Goal: Task Accomplishment & Management: Manage account settings

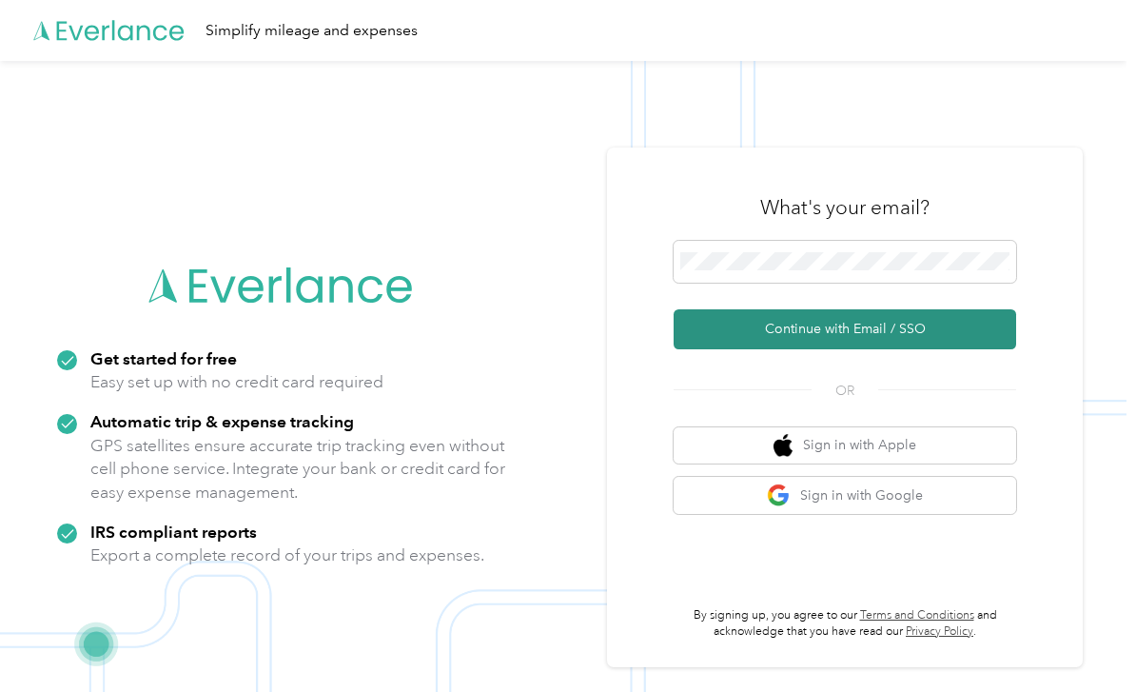
click at [897, 342] on button "Continue with Email / SSO" at bounding box center [845, 329] width 343 height 40
click at [867, 349] on button "Continue with Email / SSO" at bounding box center [845, 329] width 343 height 40
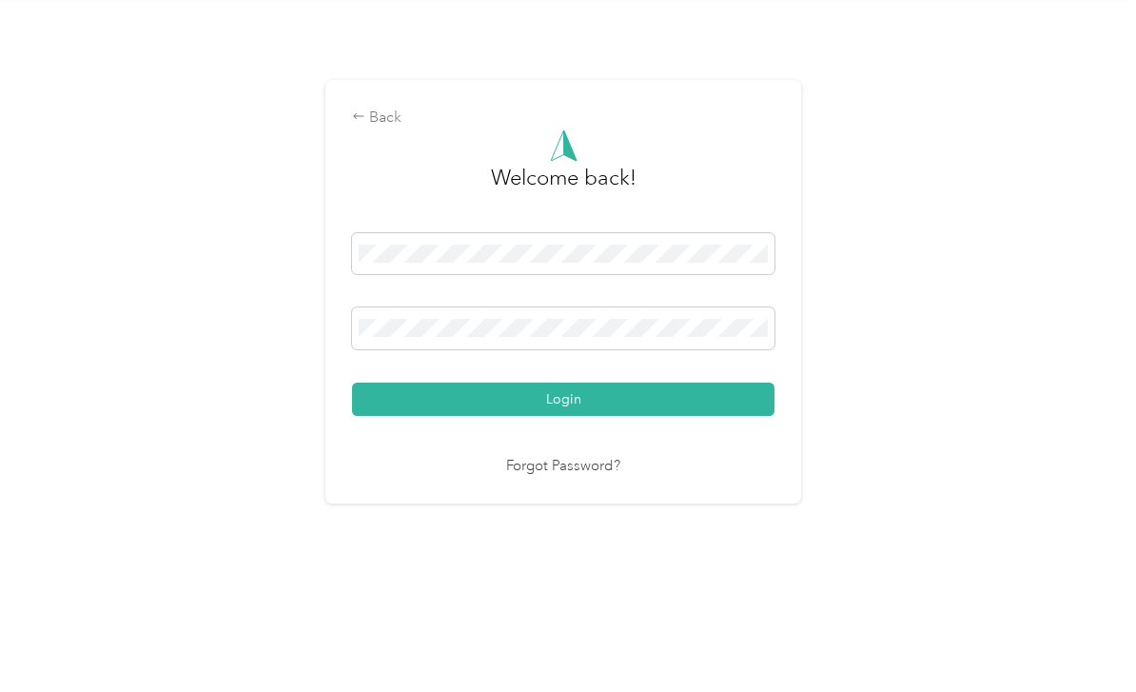
scroll to position [31, 0]
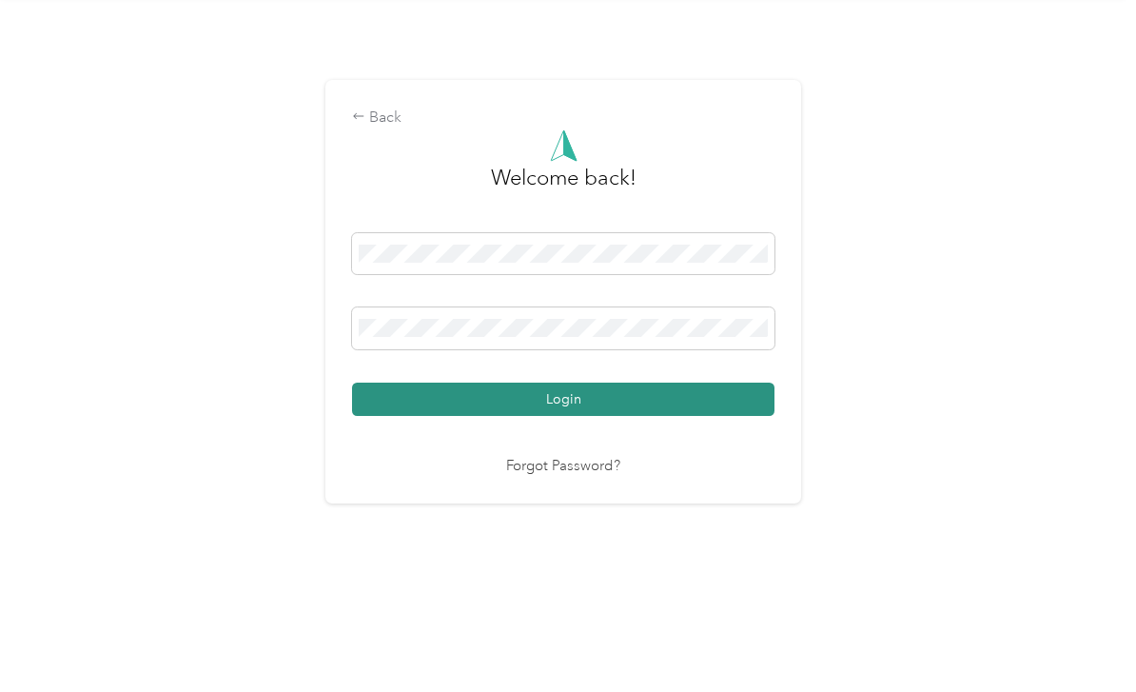
click at [624, 448] on button "Login" at bounding box center [563, 464] width 422 height 33
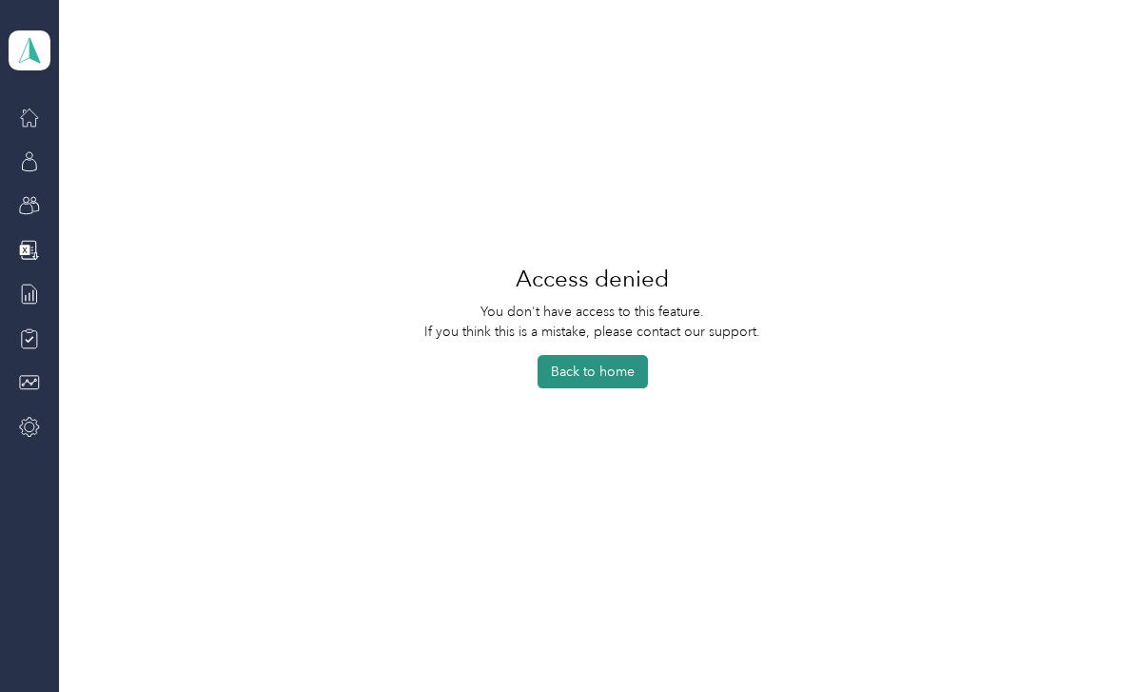
click at [610, 372] on button "Back to home" at bounding box center [593, 371] width 110 height 33
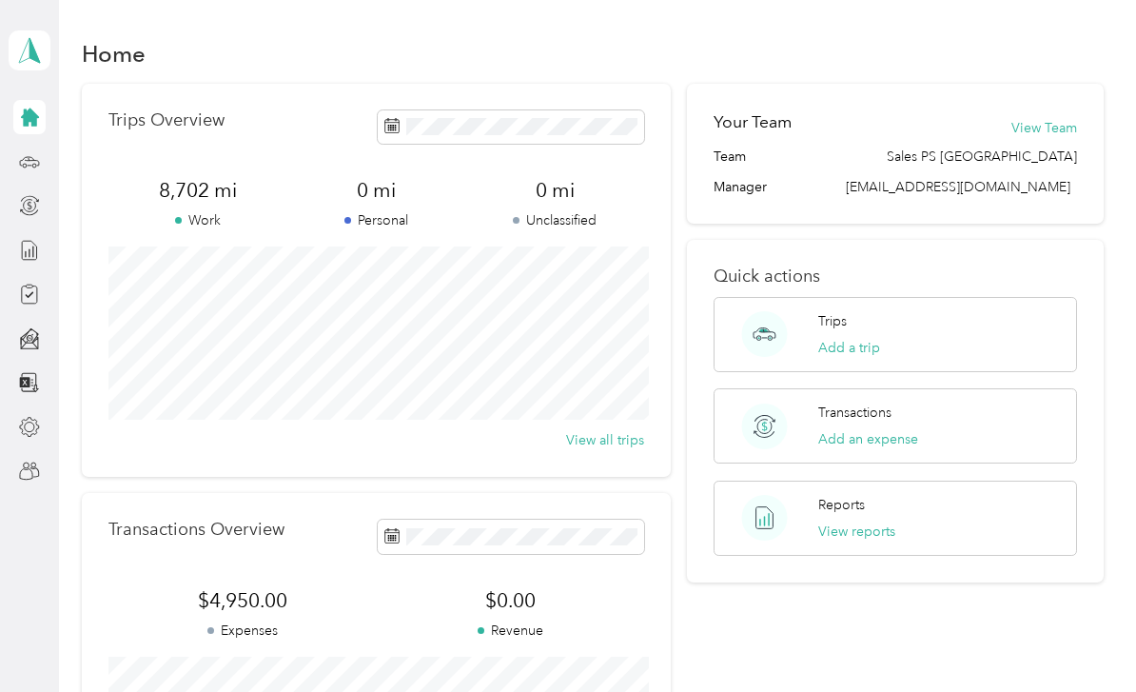
click at [33, 108] on icon at bounding box center [30, 117] width 18 height 18
click at [42, 36] on span at bounding box center [30, 50] width 42 height 40
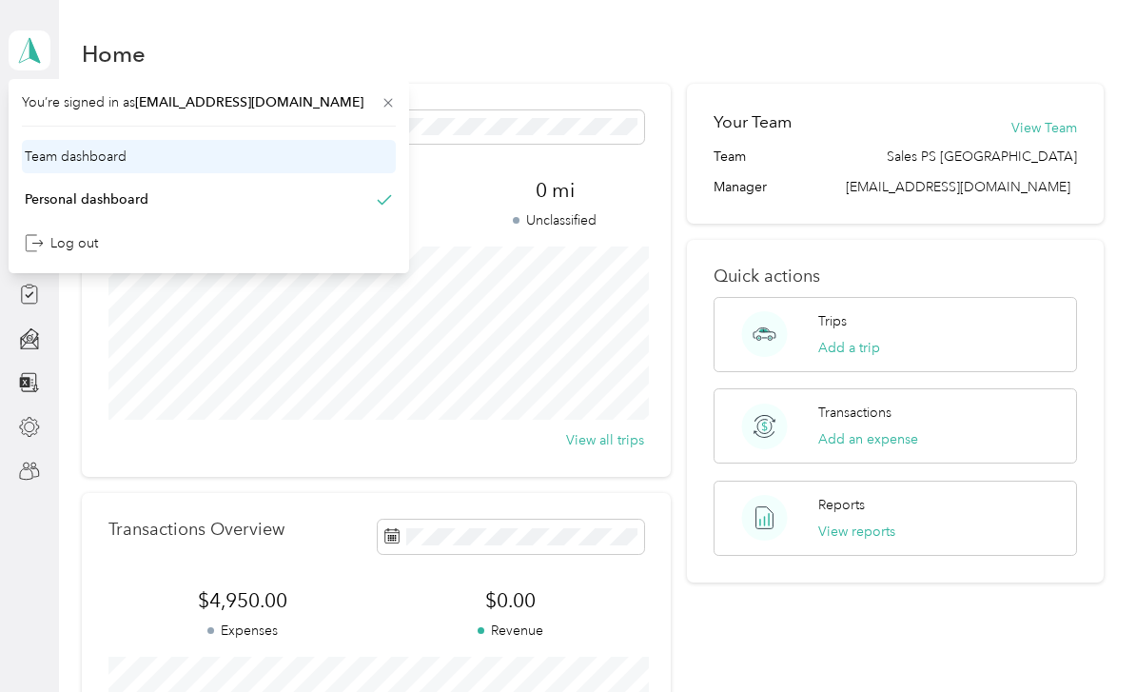
click at [80, 147] on div "Team dashboard" at bounding box center [76, 157] width 102 height 20
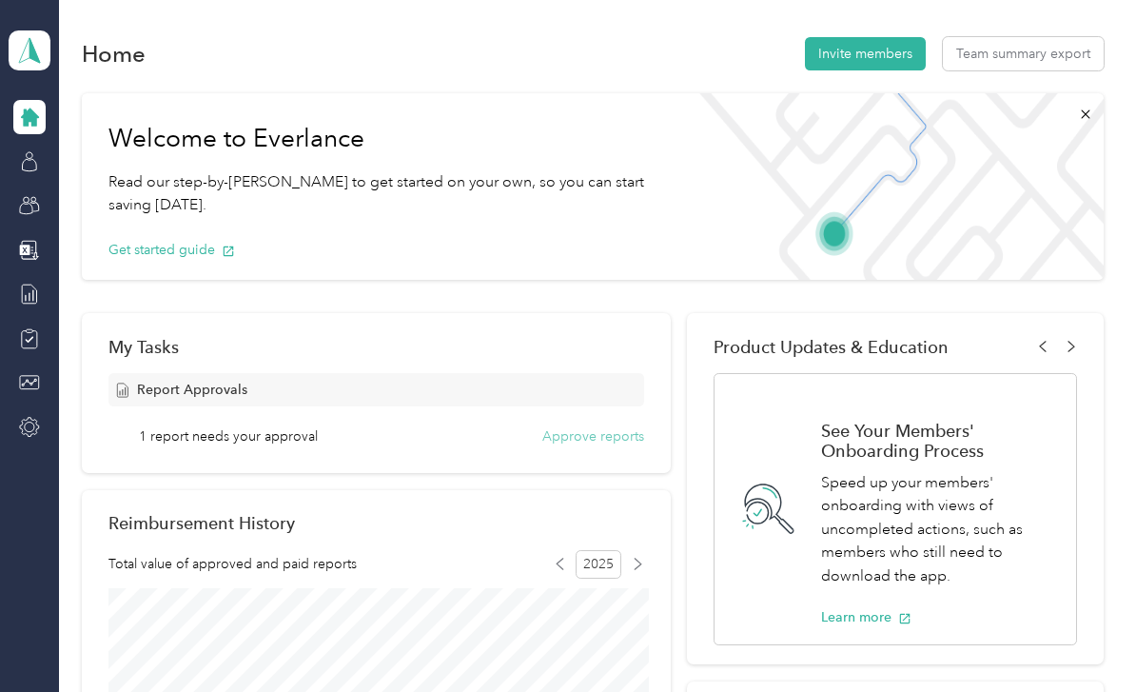
click at [584, 426] on button "Approve reports" at bounding box center [593, 436] width 102 height 20
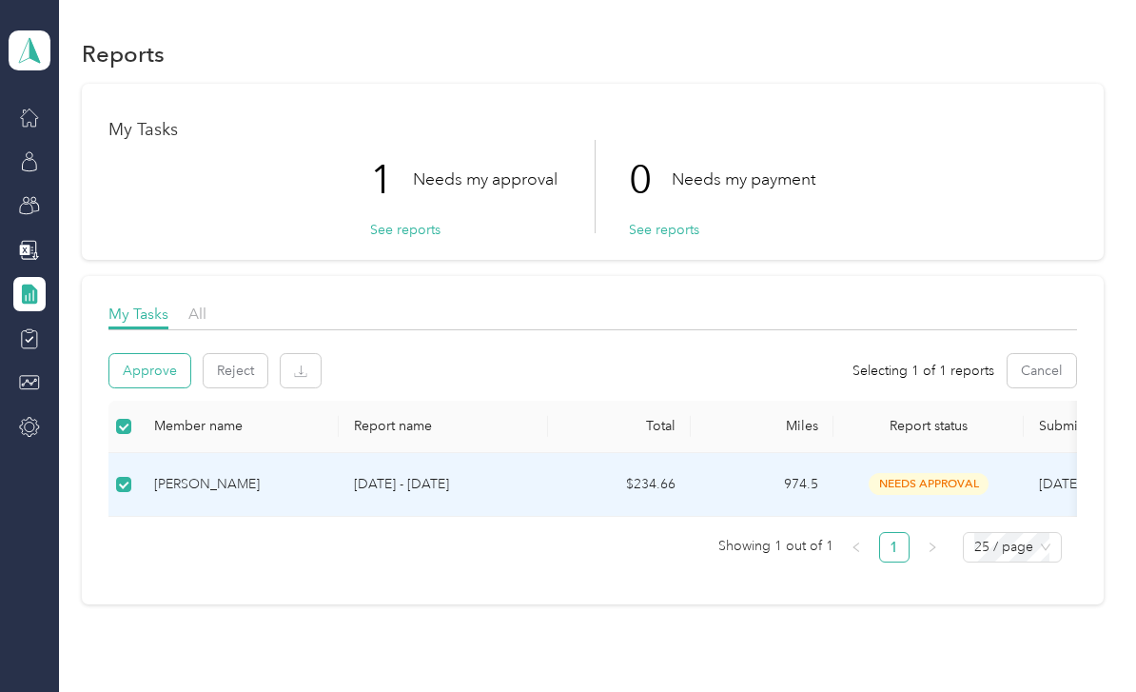
click at [164, 354] on button "Approve" at bounding box center [149, 370] width 81 height 33
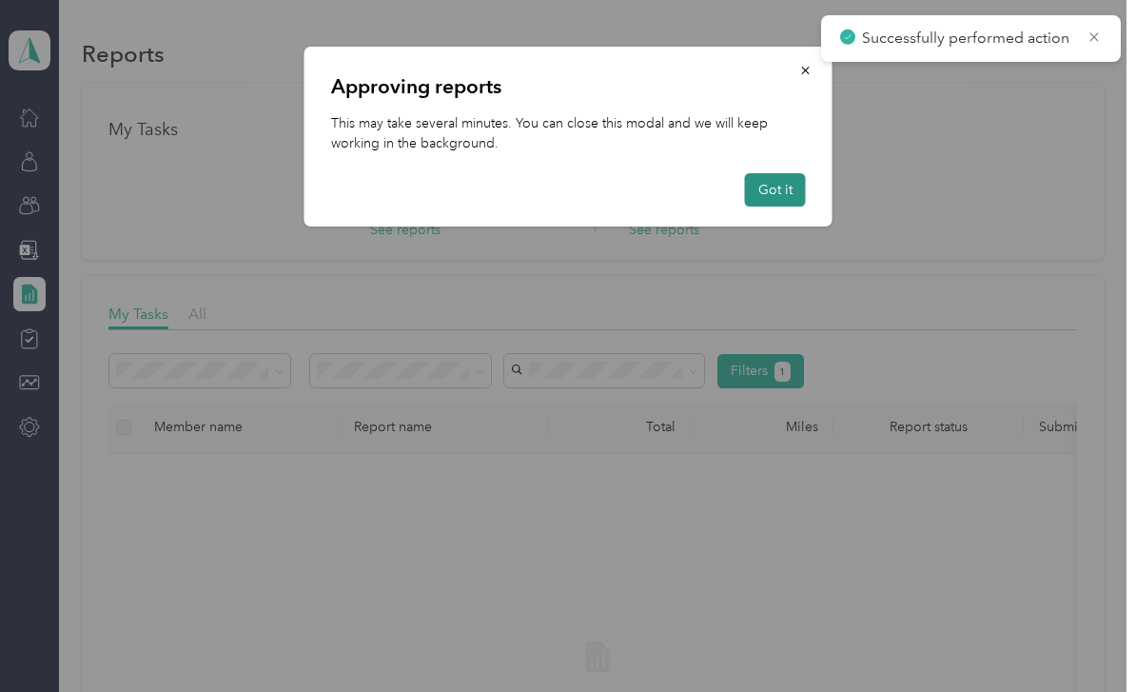
click at [763, 187] on button "Got it" at bounding box center [775, 189] width 61 height 33
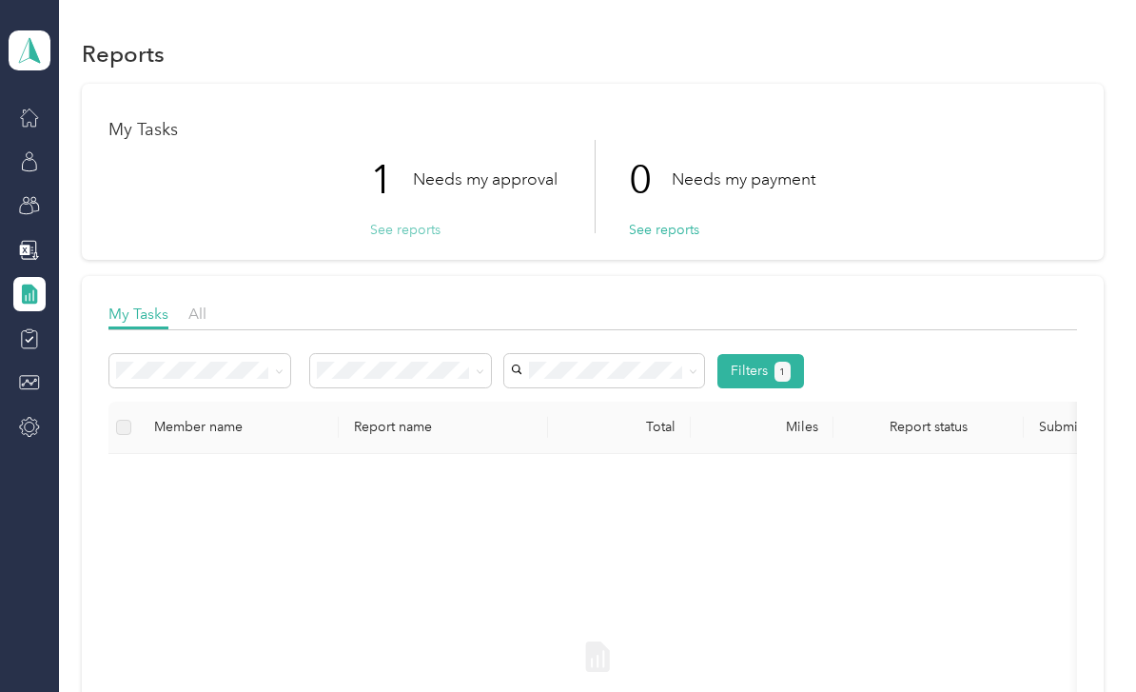
click at [416, 220] on button "See reports" at bounding box center [405, 230] width 70 height 20
click at [206, 307] on span "All" at bounding box center [197, 314] width 18 height 18
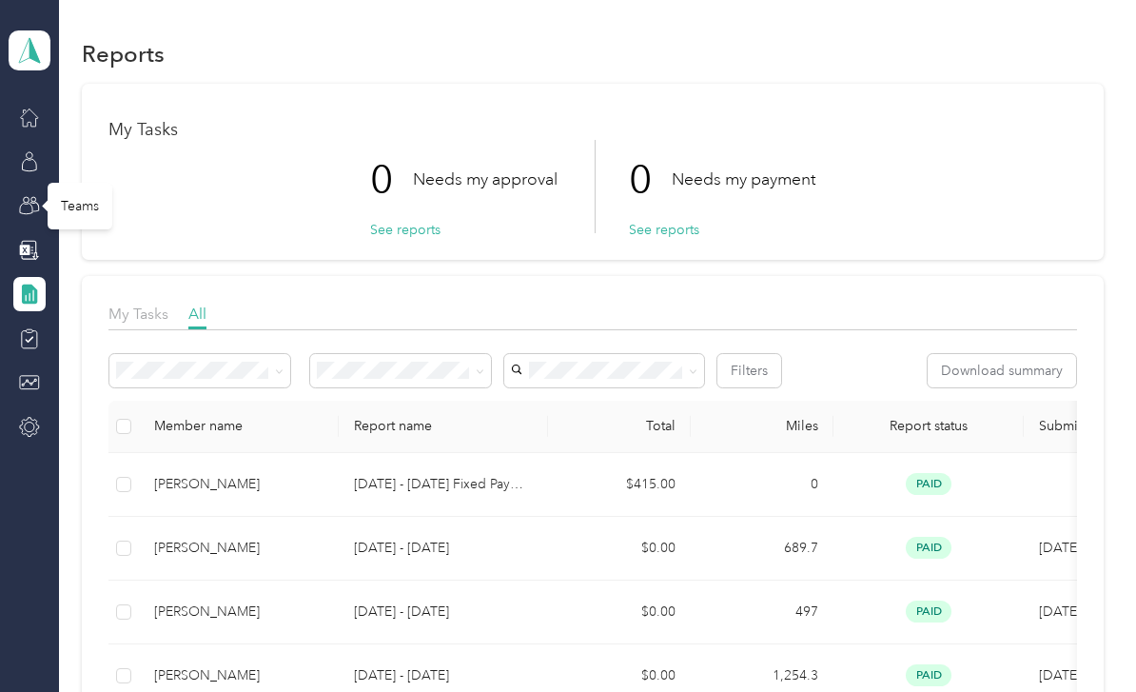
click at [92, 210] on div "Teams" at bounding box center [80, 206] width 65 height 47
click at [33, 204] on icon at bounding box center [29, 205] width 21 height 21
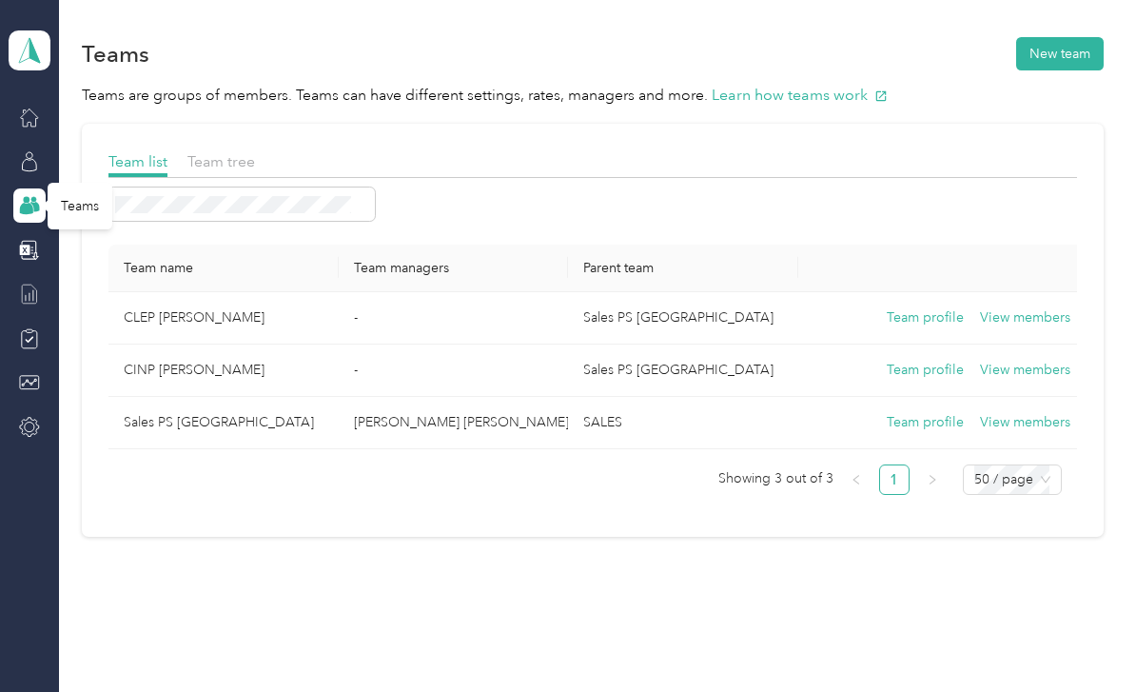
click at [43, 288] on div at bounding box center [29, 294] width 32 height 34
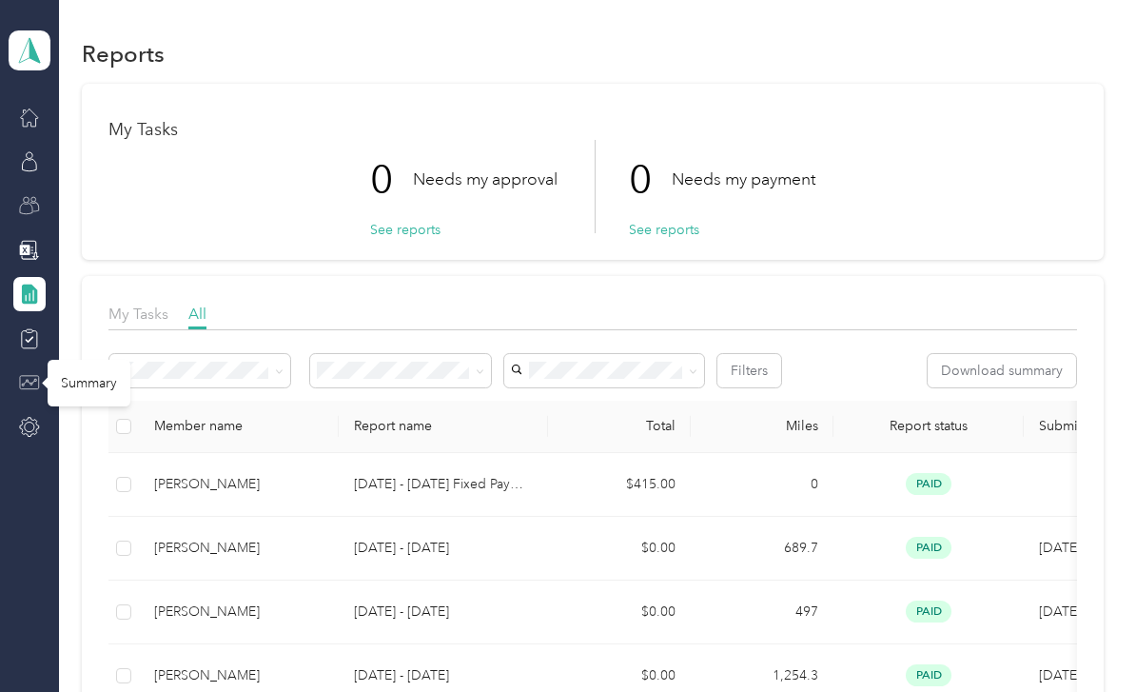
click at [35, 390] on icon at bounding box center [29, 382] width 21 height 21
